Goal: Task Accomplishment & Management: Manage account settings

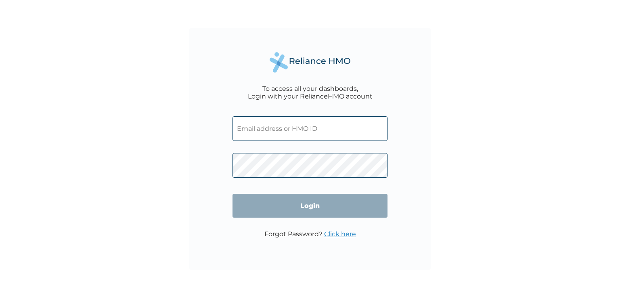
type input "[EMAIL_ADDRESS][DOMAIN_NAME]"
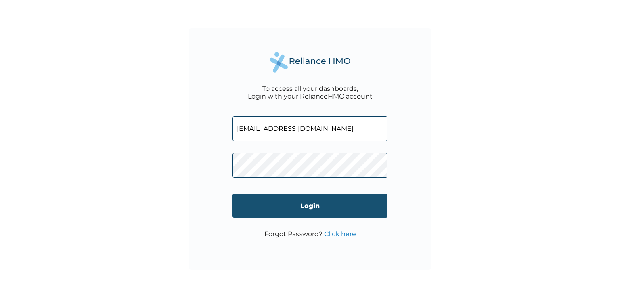
click at [309, 208] on input "Login" at bounding box center [310, 206] width 155 height 24
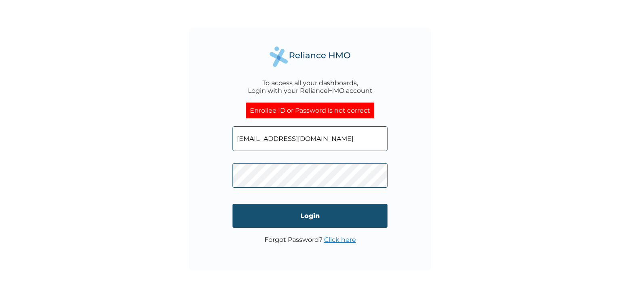
click at [309, 221] on input "Login" at bounding box center [310, 216] width 155 height 24
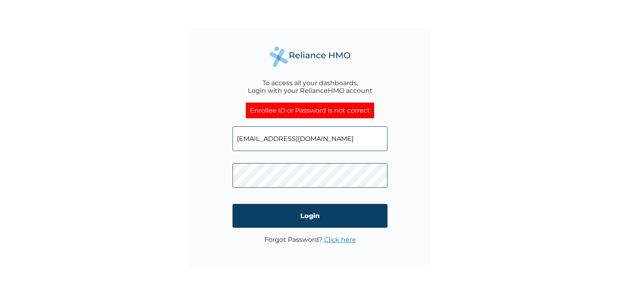
click at [215, 116] on div "To access all your dashboards, Login with your RelianceHMO account Enrollee ID …" at bounding box center [310, 149] width 242 height 242
click at [310, 135] on input "[EMAIL_ADDRESS][DOMAIN_NAME]" at bounding box center [310, 138] width 155 height 25
type input "w"
click at [253, 134] on input "text" at bounding box center [310, 138] width 155 height 25
type input "NFO/10002/A"
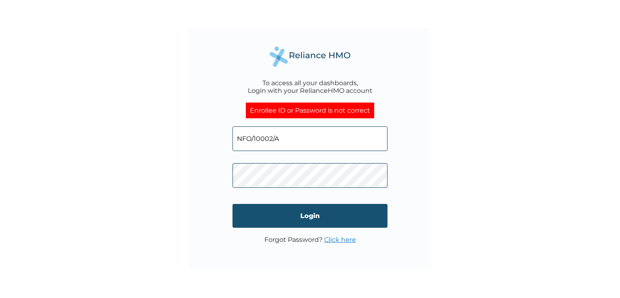
click at [289, 220] on input "Login" at bounding box center [310, 216] width 155 height 24
click at [309, 216] on input "Login" at bounding box center [310, 216] width 155 height 24
